Goal: Book appointment/travel/reservation

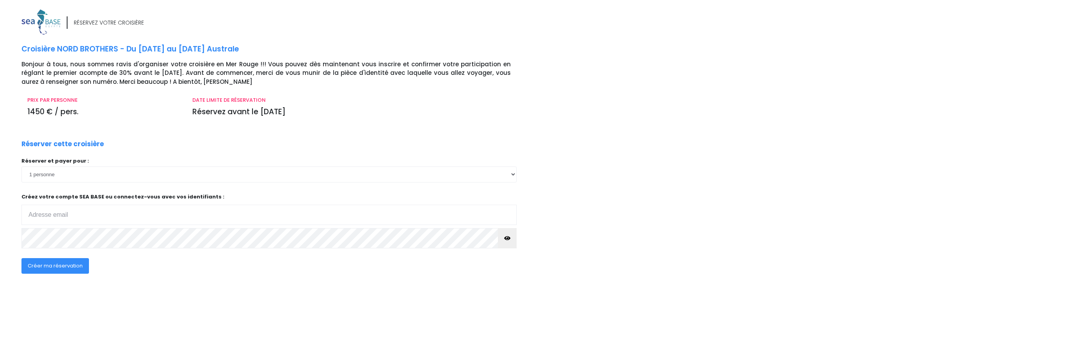
click at [489, 333] on div "RÉSERVEZ VOTRE CROISIÈRE Croisière NORD BROTHERS - Du 03/10/26 au 10/10/26 Aust…" at bounding box center [533, 181] width 1079 height 363
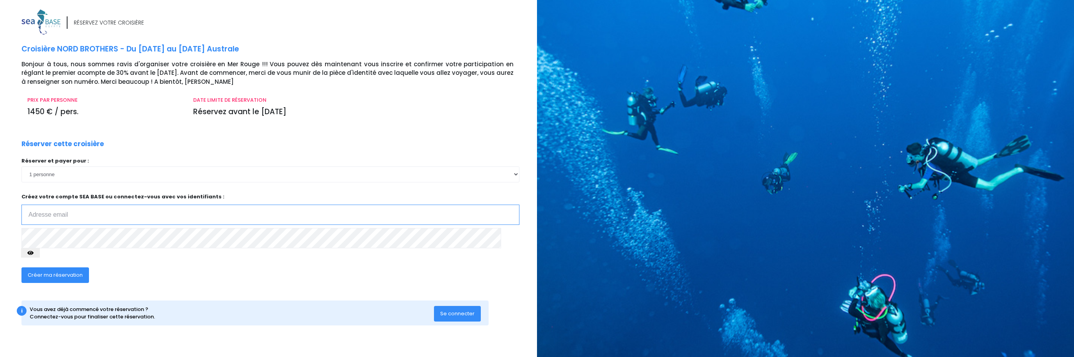
click at [103, 218] on input "email" at bounding box center [270, 215] width 498 height 20
type input "emilie.baio@hotmail.fr"
click at [34, 253] on icon "button" at bounding box center [30, 253] width 6 height 0
click at [188, 318] on div "RÉSERVEZ VOTRE CROISIÈRE Croisière NORD BROTHERS - Du 03/10/26 au 10/10/26 Aust…" at bounding box center [276, 175] width 521 height 332
drag, startPoint x: 441, startPoint y: 303, endPoint x: 433, endPoint y: 302, distance: 7.9
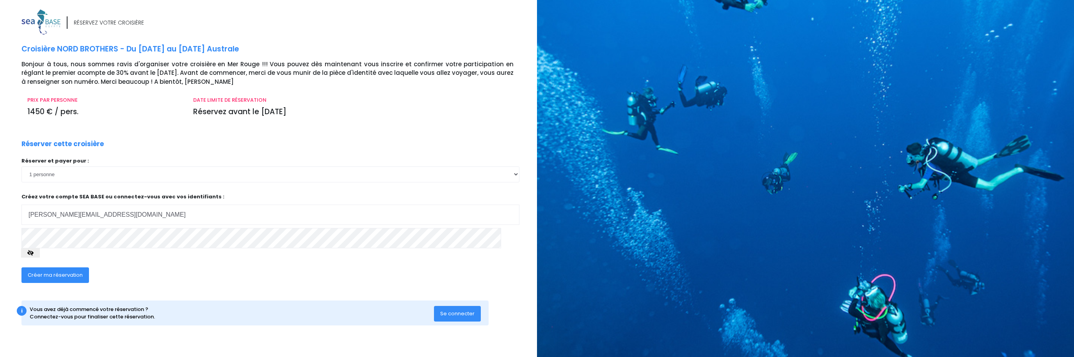
click at [441, 310] on span "Se connecter" at bounding box center [457, 313] width 34 height 7
click input "submit" at bounding box center [0, 0] width 0 height 0
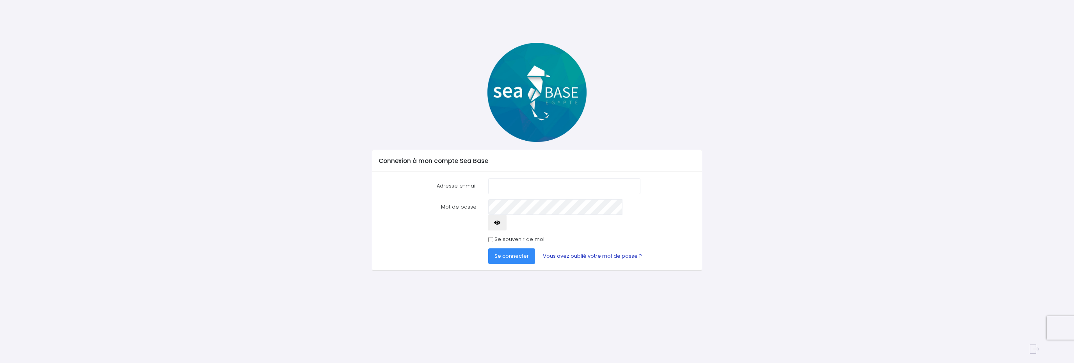
click at [563, 248] on link "Vous avez oublié votre mot de passe ?" at bounding box center [592, 256] width 112 height 16
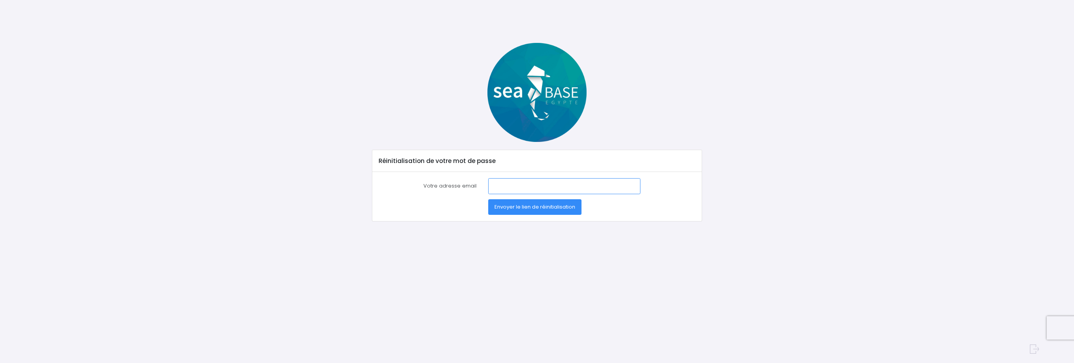
click at [499, 185] on input "Votre adresse email" at bounding box center [564, 186] width 152 height 16
type input "emilie.baio@hotmail.fr"
click at [492, 209] on button "Envoyer le lien de réinitialisation" at bounding box center [534, 207] width 93 height 16
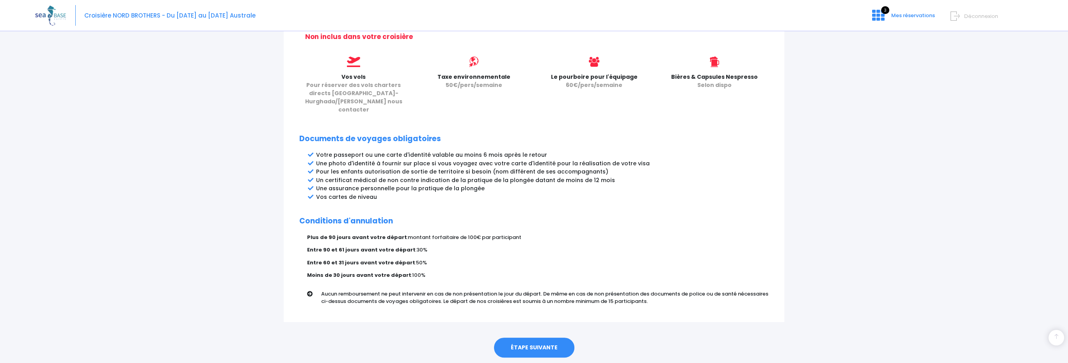
scroll to position [342, 0]
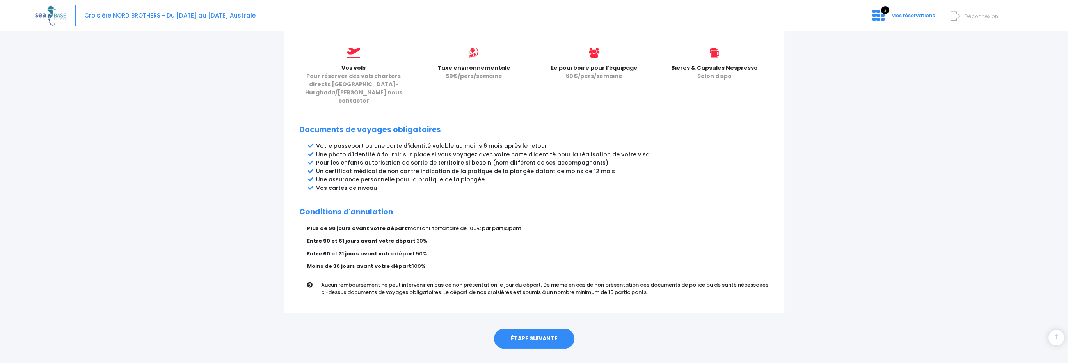
click at [543, 329] on link "ÉTAPE SUIVANTE" at bounding box center [534, 339] width 80 height 20
click at [530, 329] on link "ÉTAPE SUIVANTE" at bounding box center [534, 339] width 80 height 20
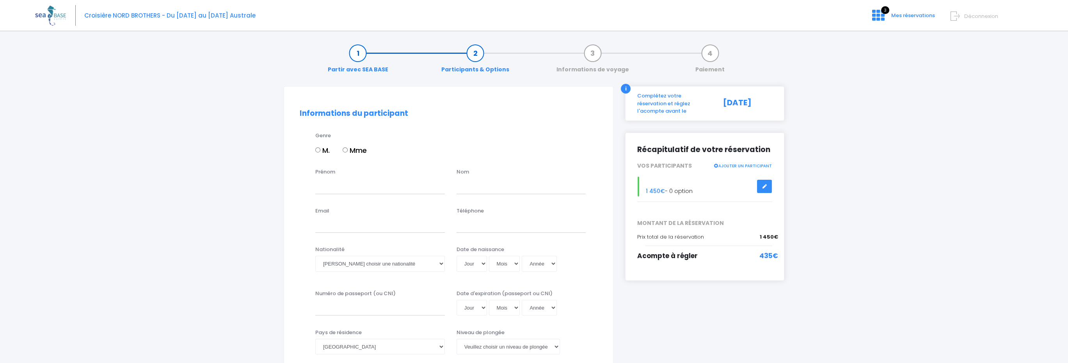
click at [356, 151] on label "Mme" at bounding box center [354, 150] width 24 height 11
click at [348, 151] on input "Mme" at bounding box center [344, 149] width 5 height 5
radio input "true"
click at [324, 177] on div "Prénom" at bounding box center [379, 181] width 141 height 26
click at [344, 190] on input "Prénom" at bounding box center [380, 186] width 130 height 16
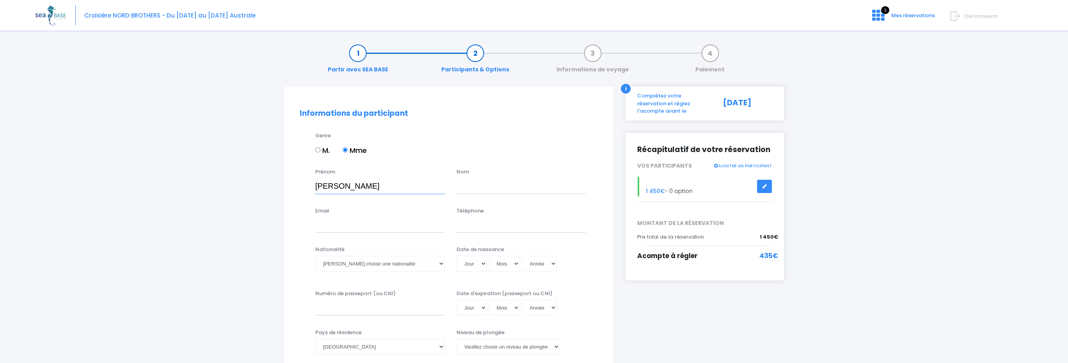
type input "Emilie"
type input "BAIO"
click at [329, 229] on input "Email" at bounding box center [380, 225] width 130 height 16
type input "emilie.baio@hotmail.fr"
click at [494, 222] on input "Téléphone" at bounding box center [521, 225] width 130 height 16
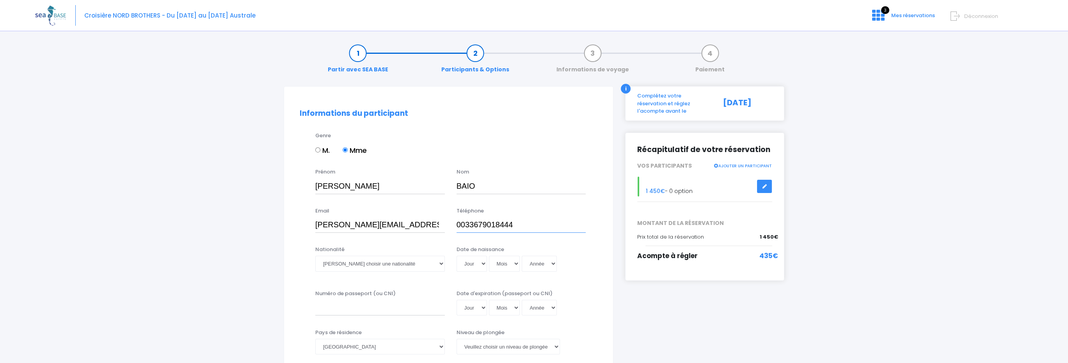
type input "0033679018444"
click at [347, 260] on select "Veuillez choisir une nationalité Afghane Albanaise Algerienne Allemande America…" at bounding box center [380, 264] width 130 height 16
select select "Française"
click at [315, 256] on select "Veuillez choisir une nationalité Afghane Albanaise Algerienne Allemande America…" at bounding box center [380, 264] width 130 height 16
drag, startPoint x: 463, startPoint y: 257, endPoint x: 470, endPoint y: 265, distance: 9.7
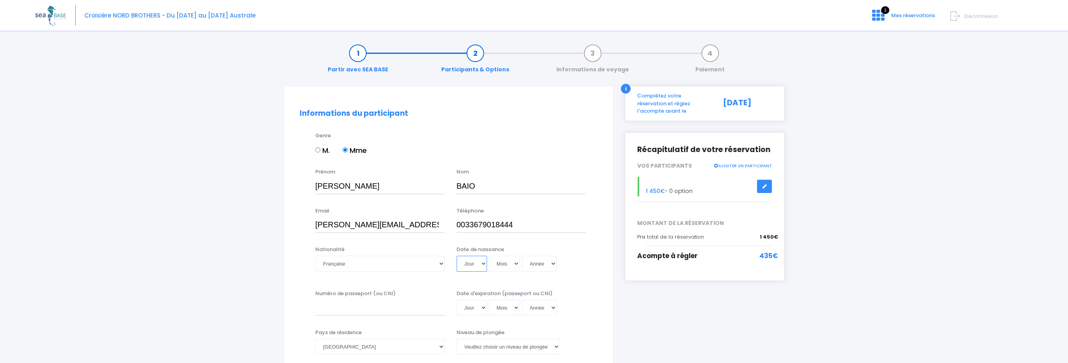
click at [463, 257] on select "Jour 01 02 03 04 05 06 07 08 09 10 11 12 13 14 15 16 17 18 19 20 21 22 23 24 25…" at bounding box center [471, 264] width 30 height 16
select select "09"
click at [456, 256] on select "Jour 01 02 03 04 05 06 07 08 09 10 11 12 13 14 15 16 17 18 19 20 21 22 23 24 25…" at bounding box center [471, 264] width 30 height 16
click at [512, 263] on select "Mois 01 02 03 04 05 06 07 08 09 10 11 12" at bounding box center [504, 264] width 31 height 16
select select "01"
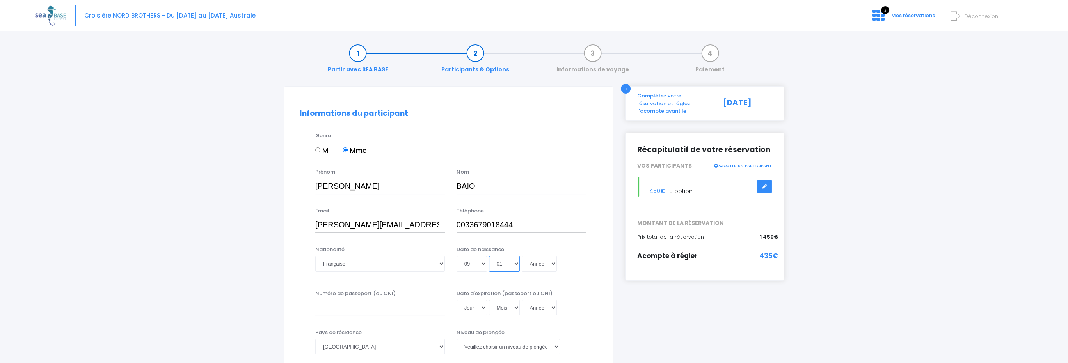
click at [489, 256] on select "Mois 01 02 03 04 05 06 07 08 09 10 11 12" at bounding box center [504, 264] width 31 height 16
click at [542, 266] on select "Année 2045 2044 2043 2042 2041 2040 2039 2038 2037 2036 2035 2034 2033 2032 203…" at bounding box center [539, 264] width 35 height 16
select select "1996"
click at [522, 256] on select "Année 2045 2044 2043 2042 2041 2040 2039 2038 2037 2036 2035 2034 2033 2032 203…" at bounding box center [539, 264] width 35 height 16
type input "1996-01-09"
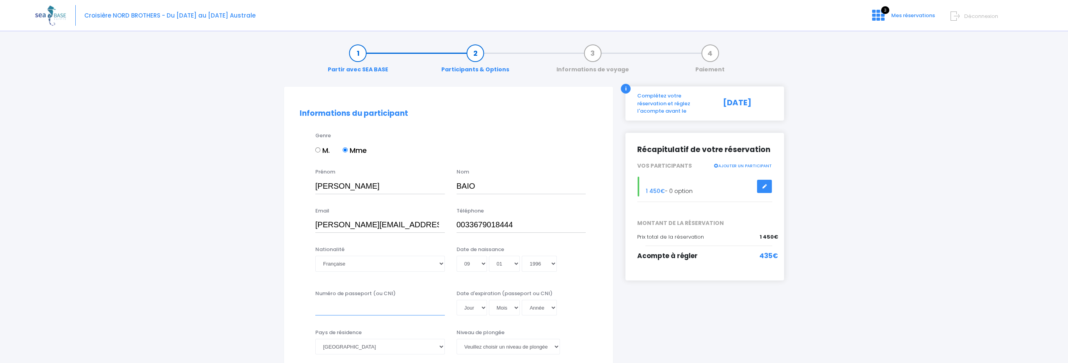
click at [368, 305] on input "Numéro de passeport (ou CNI)" at bounding box center [380, 308] width 130 height 16
type input "17AA02360"
click at [472, 312] on select "Jour 01 02 03 04 05 06 07 08 09 10 11 12 13 14 15 16 17 18 19 20 21 22 23 24 25…" at bounding box center [471, 308] width 30 height 16
select select "15"
click at [456, 300] on select "Jour 01 02 03 04 05 06 07 08 09 10 11 12 13 14 15 16 17 18 19 20 21 22 23 24 25…" at bounding box center [471, 308] width 30 height 16
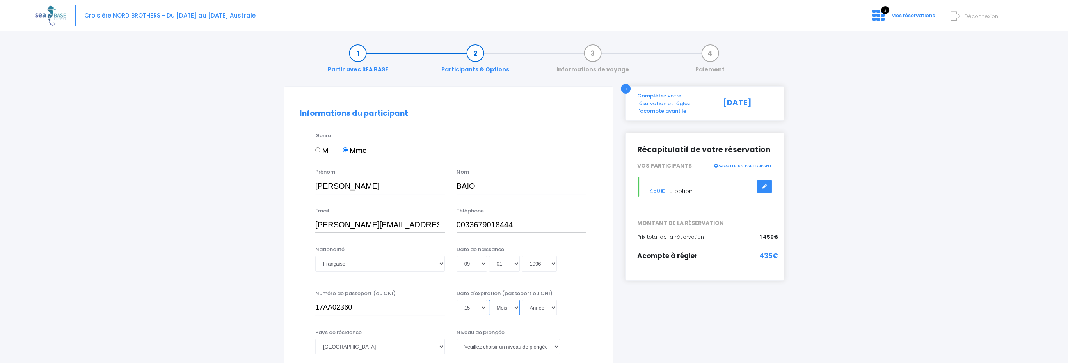
click at [507, 300] on select "Mois 01 02 03 04 05 06 07 08 09 10 11 12" at bounding box center [504, 308] width 31 height 16
select select "03"
click at [489, 300] on select "Mois 01 02 03 04 05 06 07 08 09 10 11 12" at bounding box center [504, 308] width 31 height 16
click at [541, 305] on select "Année 2045 2044 2043 2042 2041 2040 2039 2038 2037 2036 2035 2034 2033 2032 203…" at bounding box center [539, 308] width 35 height 16
select select "2027"
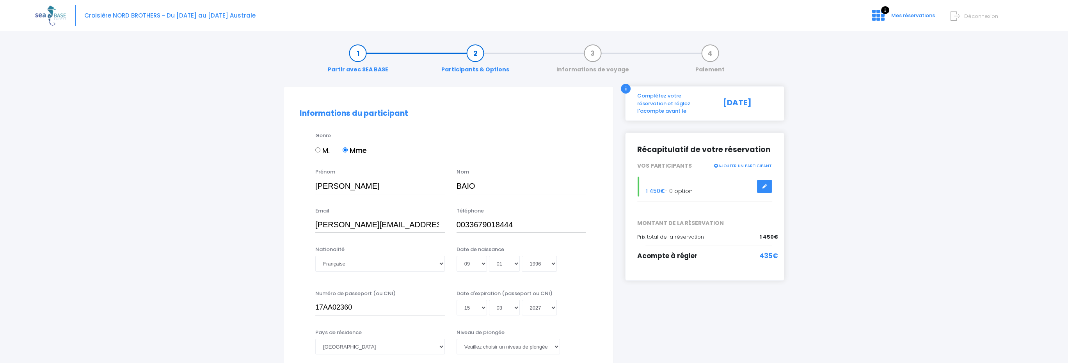
click at [522, 300] on select "Année 2045 2044 2043 2042 2041 2040 2039 2038 2037 2036 2035 2034 2033 2032 203…" at bounding box center [539, 308] width 35 height 16
type input "2027-03-15"
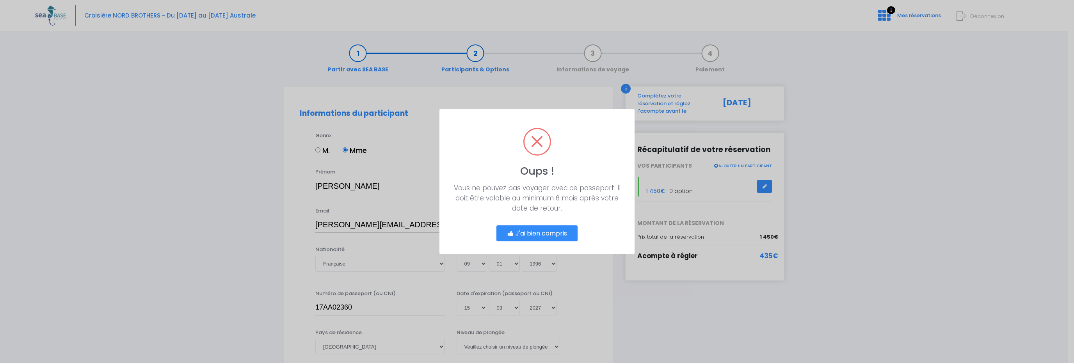
click at [536, 234] on button "J'ai bien compris" at bounding box center [536, 233] width 81 height 16
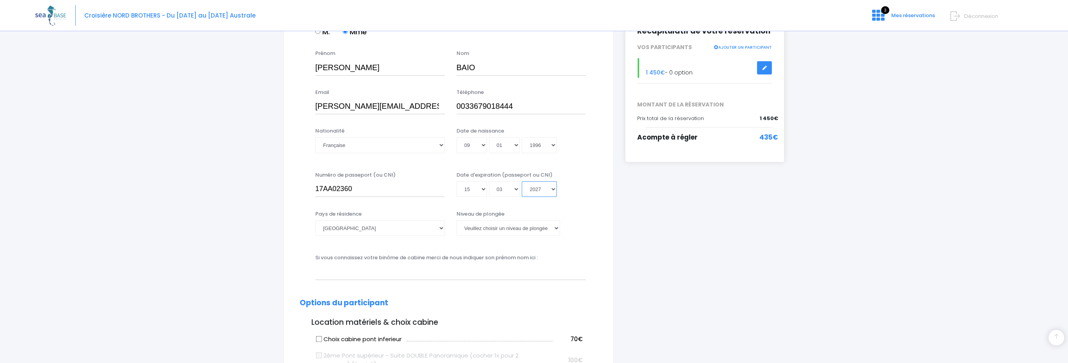
scroll to position [156, 0]
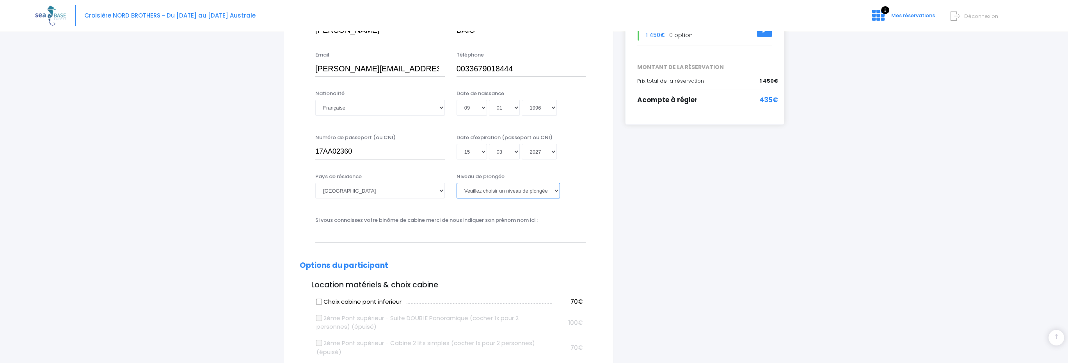
click at [509, 192] on select "Veuillez choisir un niveau de plongée Non plongeur Junior OW diver Adventure OW…" at bounding box center [507, 191] width 103 height 16
select select "N2"
click at [456, 183] on select "Veuillez choisir un niveau de plongée Non plongeur Junior OW diver Adventure OW…" at bounding box center [507, 191] width 103 height 16
drag, startPoint x: 465, startPoint y: 237, endPoint x: 470, endPoint y: 236, distance: 5.7
click at [465, 237] on input "text" at bounding box center [450, 235] width 270 height 16
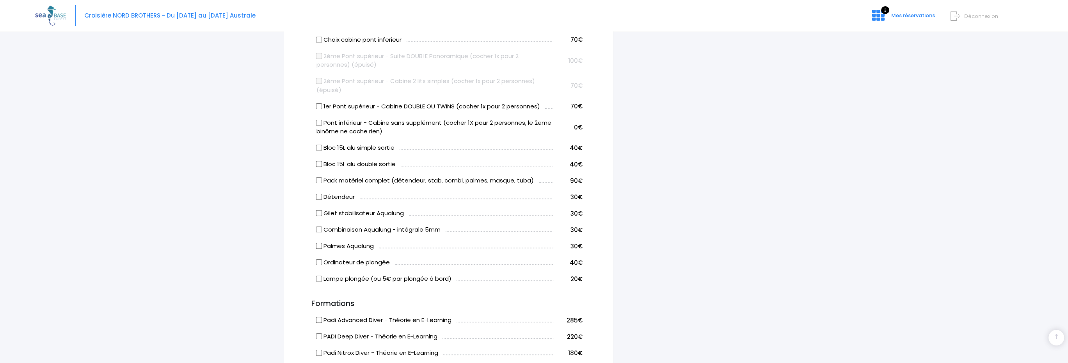
scroll to position [429, 0]
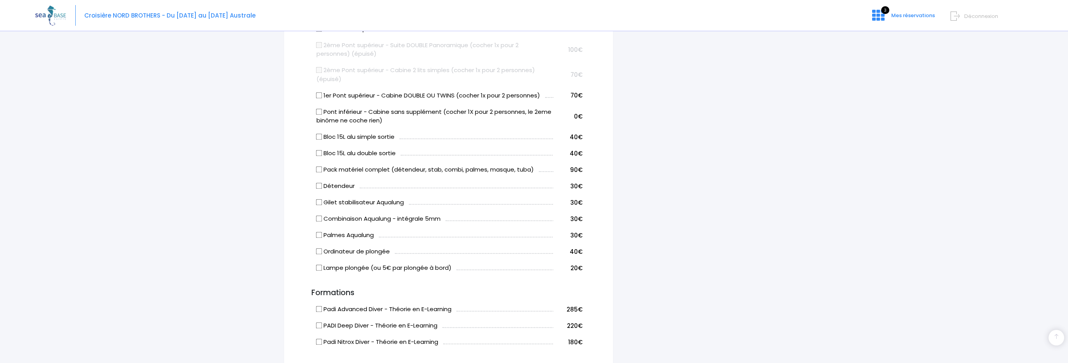
type input "Alexandre BAIO"
click at [365, 138] on label "Bloc 15L alu simple sortie" at bounding box center [355, 137] width 78 height 9
click at [322, 138] on input "Bloc 15L alu simple sortie" at bounding box center [319, 137] width 6 height 6
checkbox input "true"
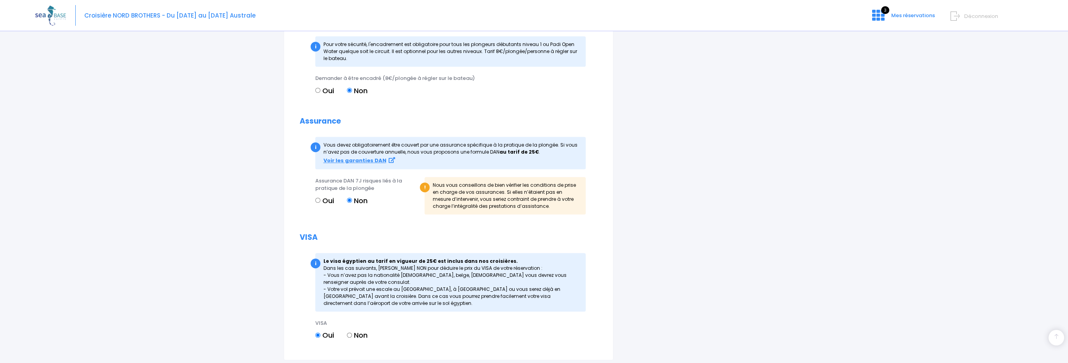
scroll to position [780, 0]
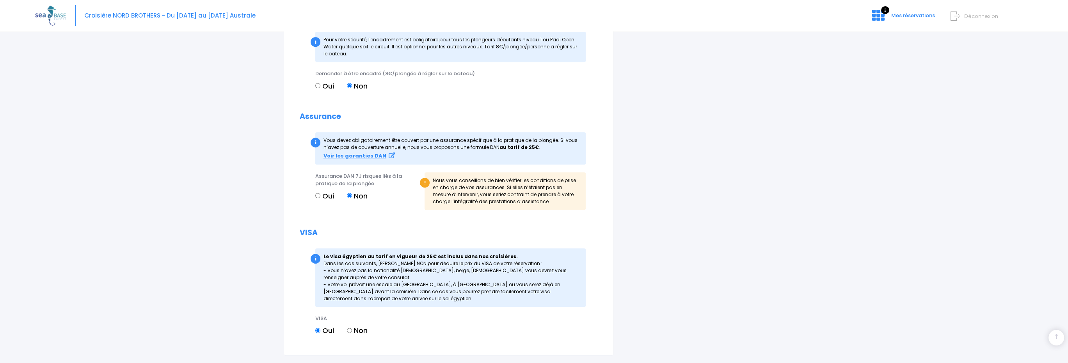
click at [326, 194] on label "Oui" at bounding box center [324, 196] width 19 height 11
click at [320, 194] on input "Oui" at bounding box center [317, 195] width 5 height 5
radio input "true"
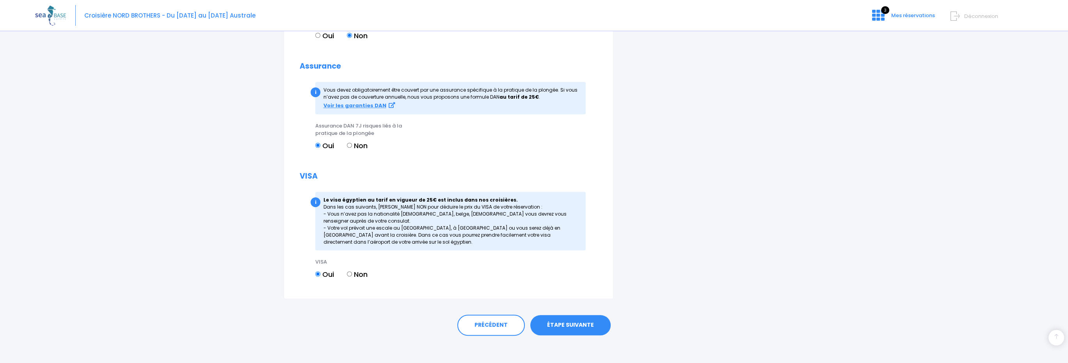
scroll to position [833, 0]
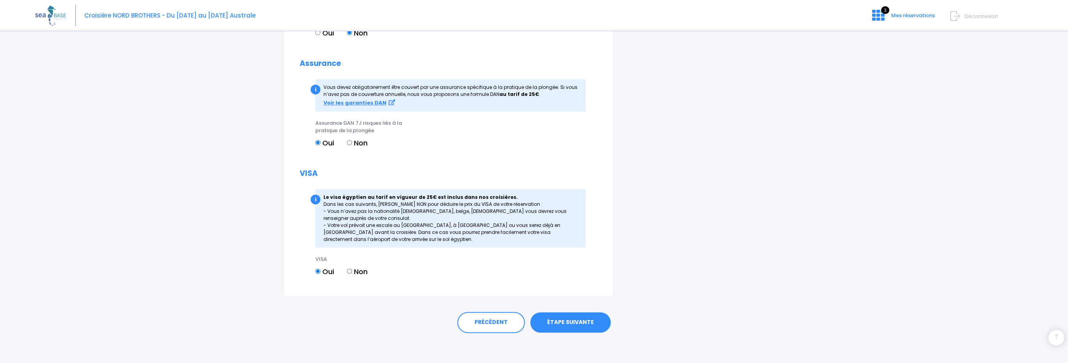
click at [587, 329] on link "ÉTAPE SUIVANTE" at bounding box center [570, 322] width 80 height 20
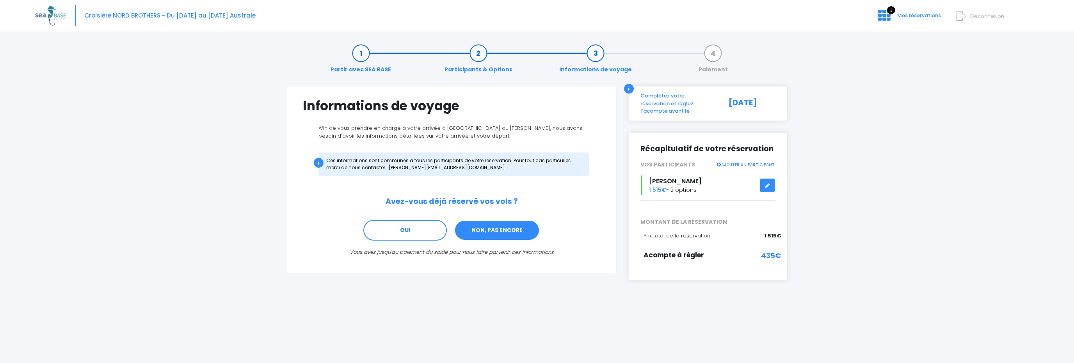
drag, startPoint x: 479, startPoint y: 231, endPoint x: 483, endPoint y: 224, distance: 7.5
click at [483, 225] on link "NON, PAS ENCORE" at bounding box center [496, 230] width 85 height 21
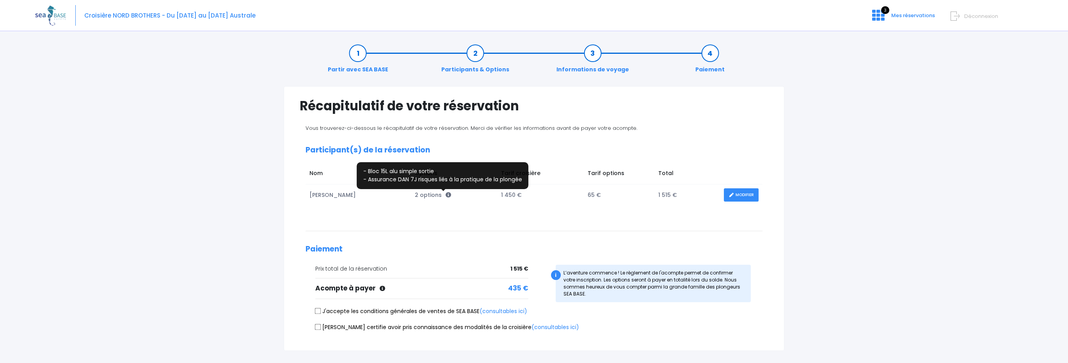
click at [445, 196] on icon at bounding box center [447, 194] width 5 height 5
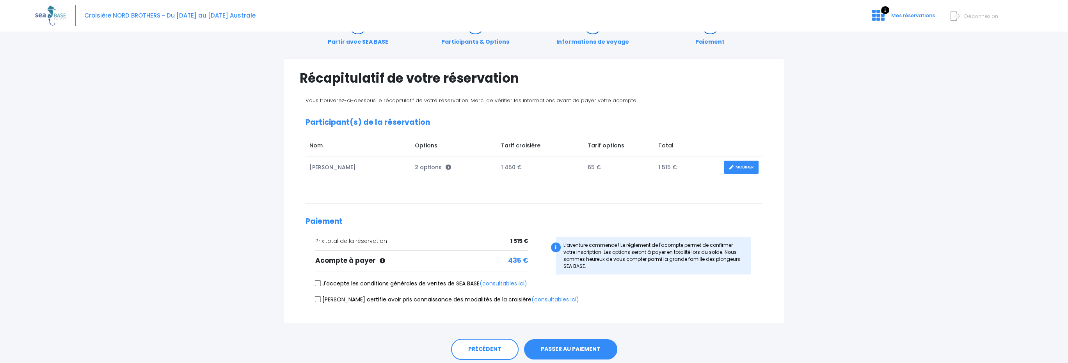
scroll to position [55, 0]
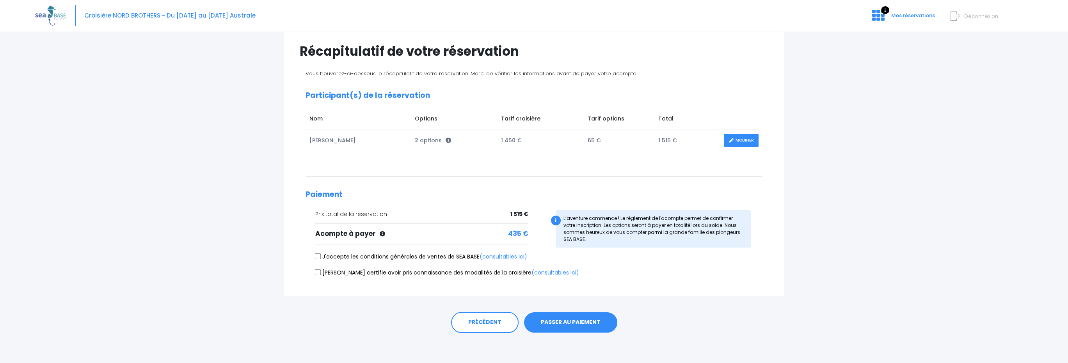
click at [443, 259] on label "J'accepte les conditions générales de ventes de SEA BASE (consultables ici)" at bounding box center [421, 257] width 212 height 8
click at [321, 259] on input "J'accepte les conditions générales de ventes de SEA BASE (consultables ici)" at bounding box center [318, 257] width 6 height 6
checkbox input "true"
click at [404, 270] on label "Je certifie avoir pris connaissance des modalités de la croisière (consultables…" at bounding box center [447, 273] width 264 height 8
click at [321, 270] on input "Je certifie avoir pris connaissance des modalités de la croisière (consultables…" at bounding box center [318, 272] width 6 height 6
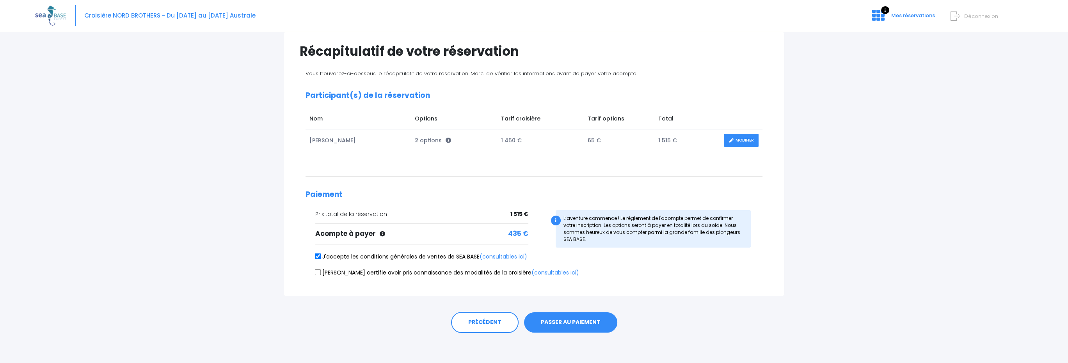
checkbox input "true"
click at [578, 321] on button "PASSER AU PAIEMENT" at bounding box center [570, 322] width 93 height 20
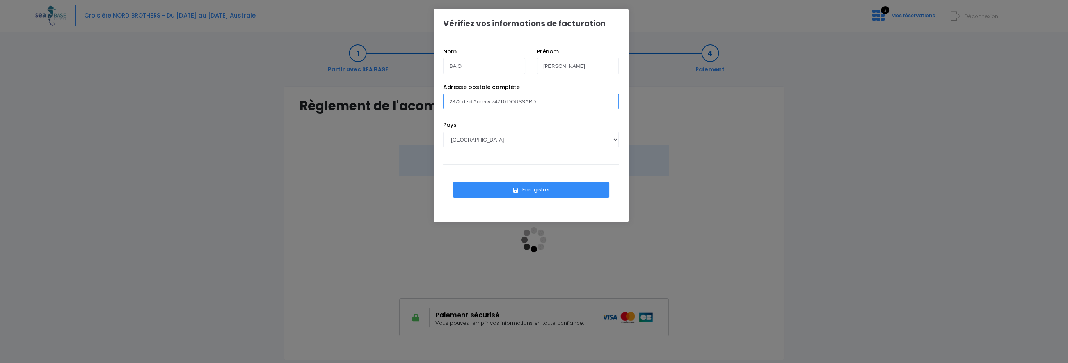
click at [548, 99] on input "2372 rte d'Annecy 74210 DOUSSARD" at bounding box center [531, 102] width 176 height 16
drag, startPoint x: 517, startPoint y: 101, endPoint x: 256, endPoint y: 99, distance: 261.4
click at [256, 99] on div "Vérifiez vos informations de facturation Nom BAÏO [PERSON_NAME] Pays AFGHANISTA…" at bounding box center [534, 181] width 1068 height 363
type input "[STREET_ADDRESS][PERSON_NAME]"
click at [541, 192] on button "Enregistrer" at bounding box center [531, 190] width 156 height 16
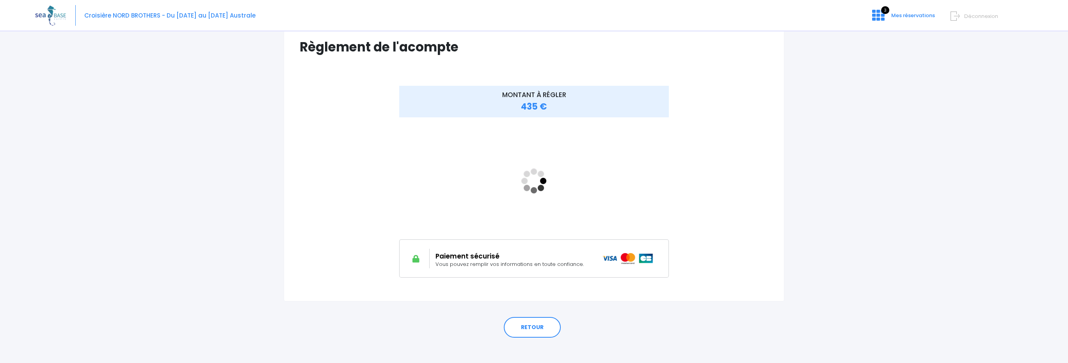
scroll to position [64, 0]
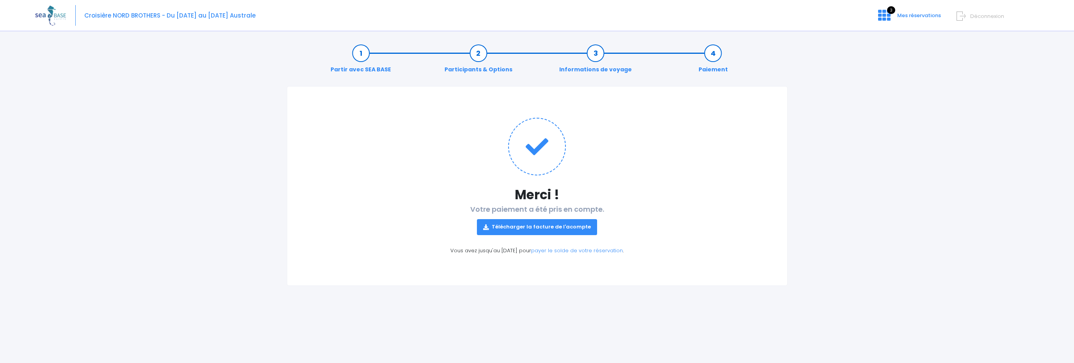
click at [536, 225] on link "Télécharger la facture de l'acompte" at bounding box center [537, 227] width 120 height 16
click at [686, 189] on h1 "Merci !" at bounding box center [537, 194] width 468 height 15
click at [50, 14] on img at bounding box center [50, 15] width 31 height 20
